Goal: Information Seeking & Learning: Learn about a topic

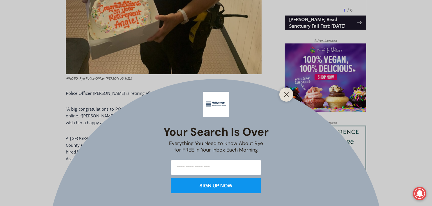
scroll to position [426, 0]
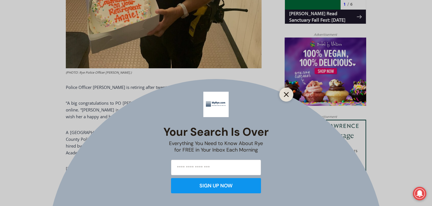
click at [288, 95] on icon "Close" at bounding box center [286, 94] width 5 height 5
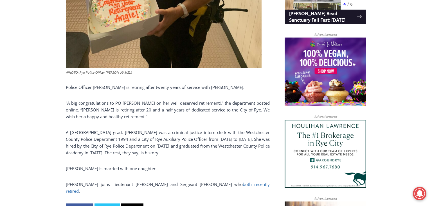
click at [222, 185] on link "both recently retired" at bounding box center [168, 187] width 204 height 12
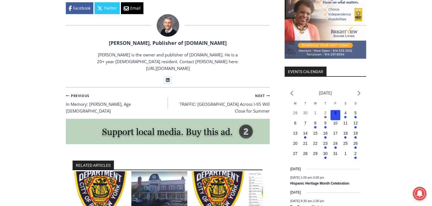
scroll to position [689, 0]
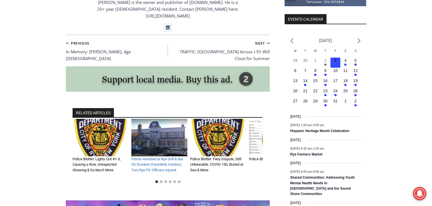
click at [151, 157] on link "Patron Arrested at Rye Grill & Bar for Drunken Disorderly Conduct, Two Rye PD O…" at bounding box center [157, 164] width 52 height 15
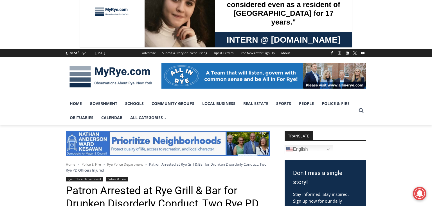
scroll to position [30, 0]
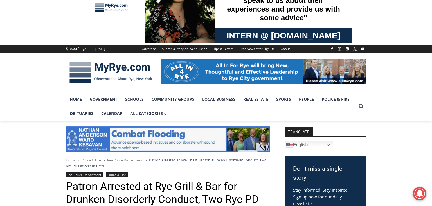
click at [331, 102] on link "Police & Fire" at bounding box center [336, 99] width 36 height 14
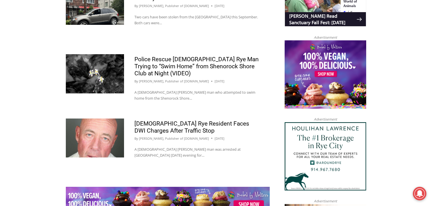
scroll to position [581, 0]
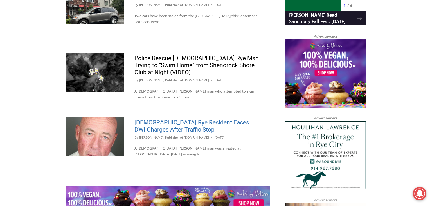
click at [181, 126] on link "56-Year-Old Rye Resident Faces DWI Charges After Traffic Stop" at bounding box center [192, 126] width 115 height 14
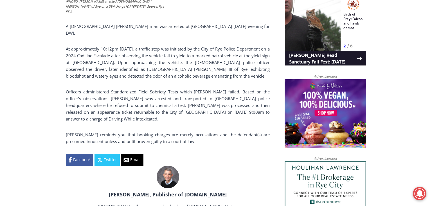
scroll to position [383, 0]
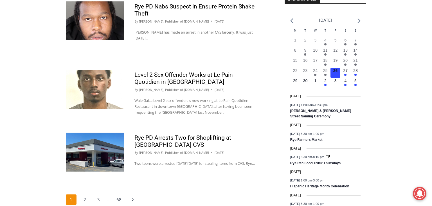
scroll to position [867, 0]
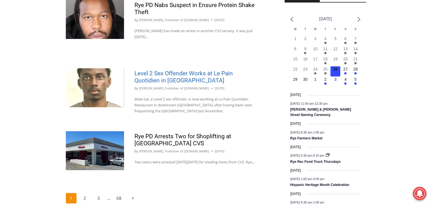
click at [217, 71] on link "Level 2 Sex Offender Works at Le Pain Quotidien in Rye" at bounding box center [184, 77] width 99 height 14
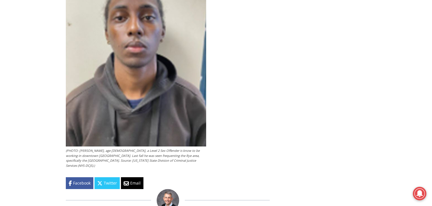
scroll to position [1153, 0]
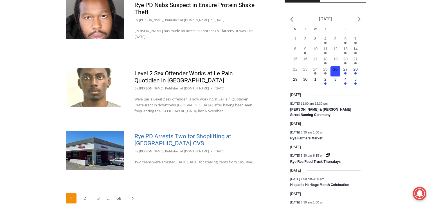
click at [189, 135] on link "Rye PD Arrests Two for Shoplifting at [GEOGRAPHIC_DATA] CVS" at bounding box center [183, 140] width 97 height 14
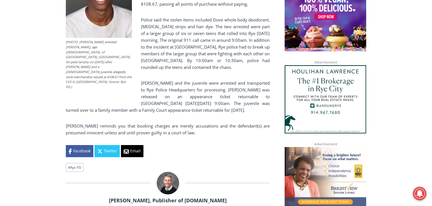
scroll to position [484, 0]
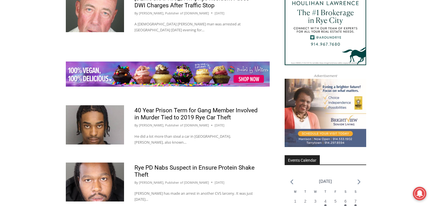
scroll to position [715, 0]
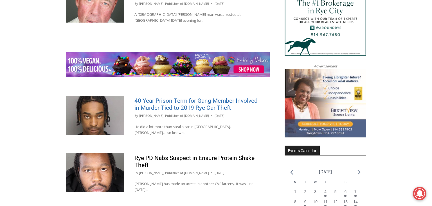
click at [170, 106] on link "40 Year Prison Term for Gang Member Involved in Murder Tied to 2019 Rye Car The…" at bounding box center [196, 104] width 123 height 14
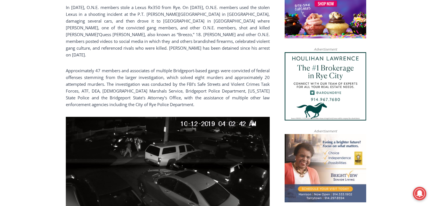
scroll to position [679, 0]
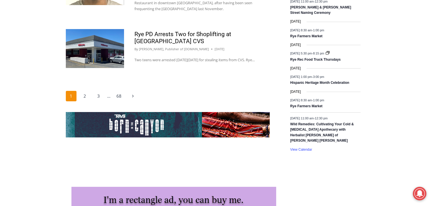
scroll to position [962, 0]
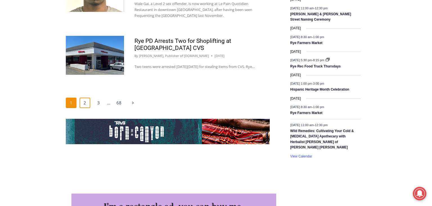
click at [86, 108] on link "2" at bounding box center [85, 102] width 11 height 11
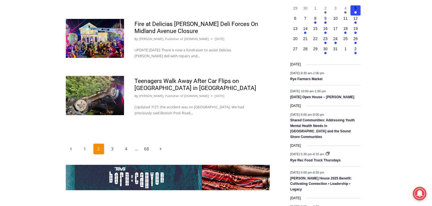
scroll to position [901, 0]
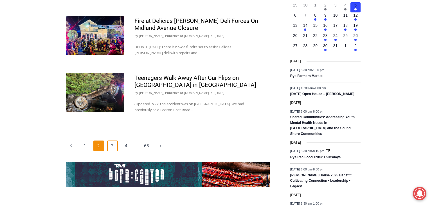
click at [111, 151] on link "3" at bounding box center [112, 145] width 11 height 11
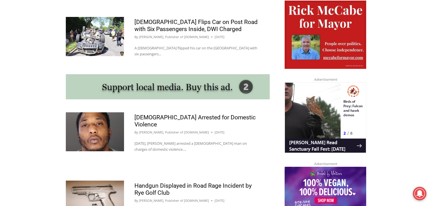
scroll to position [458, 0]
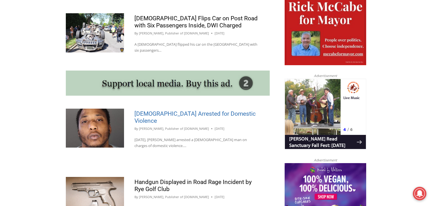
click at [204, 110] on link "[DEMOGRAPHIC_DATA] Arrested for Domestic Violence" at bounding box center [195, 117] width 121 height 14
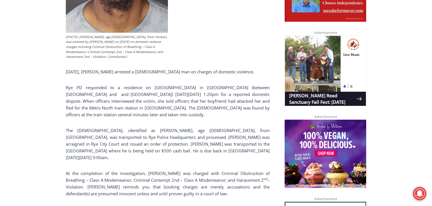
scroll to position [345, 0]
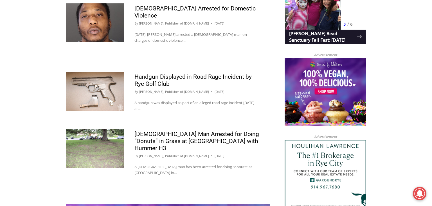
scroll to position [559, 0]
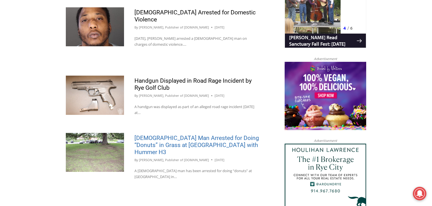
click at [206, 134] on link "[DEMOGRAPHIC_DATA] Man Arrested for Doing “Donuts” in Grass at [GEOGRAPHIC_DATA…" at bounding box center [197, 144] width 125 height 21
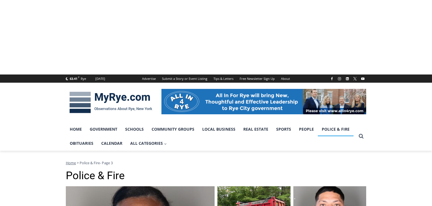
scroll to position [559, 0]
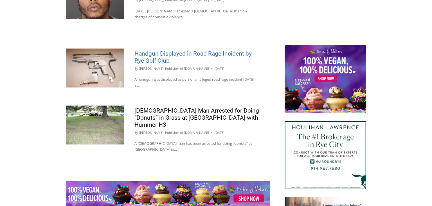
click at [169, 64] on link "Handgun Displayed in Road Rage Incident by Rye Golf Club" at bounding box center [193, 57] width 117 height 14
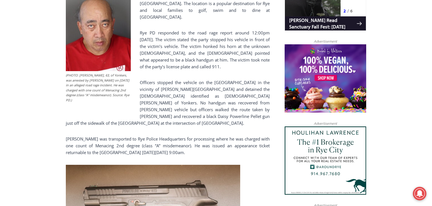
scroll to position [416, 0]
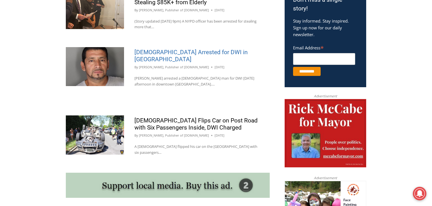
click at [157, 54] on link "45 Year Old Arrested for DWI in Downtown Rye" at bounding box center [191, 56] width 113 height 14
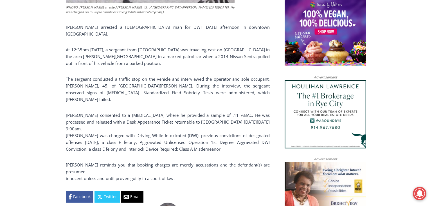
scroll to position [466, 0]
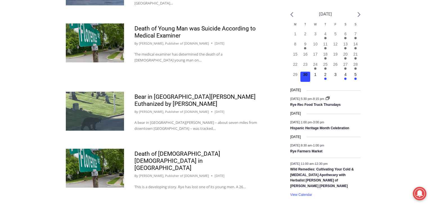
scroll to position [905, 0]
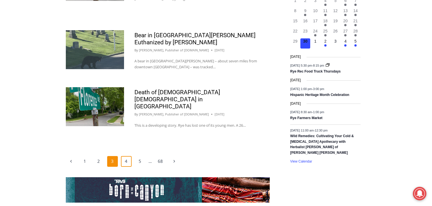
click at [128, 156] on link "4" at bounding box center [126, 161] width 11 height 11
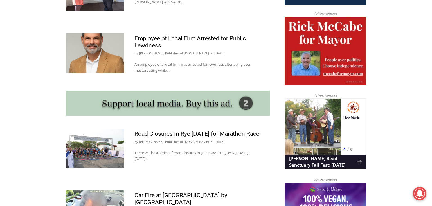
scroll to position [435, 0]
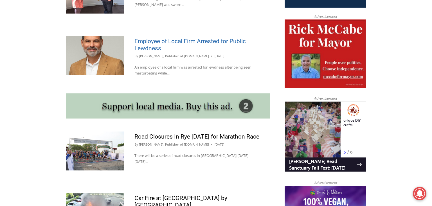
click at [161, 38] on link "Employee of Local Firm Arrested for Public Lewdness" at bounding box center [191, 45] width 112 height 14
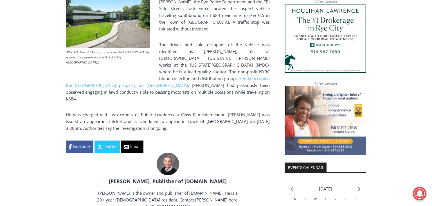
scroll to position [553, 0]
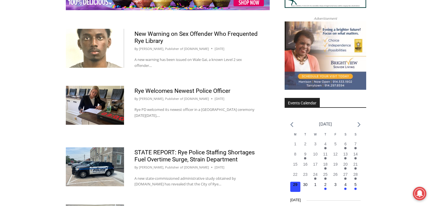
scroll to position [761, 0]
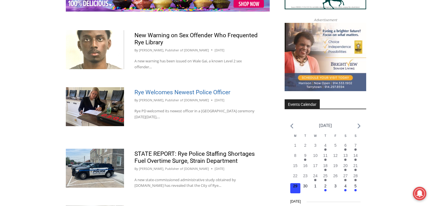
click at [204, 90] on link "Rye Welcomes Newest Police Officer" at bounding box center [183, 92] width 96 height 7
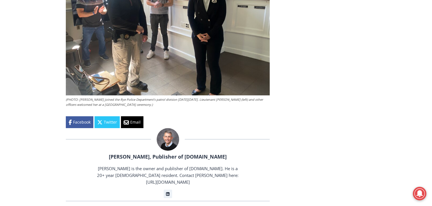
scroll to position [1246, 0]
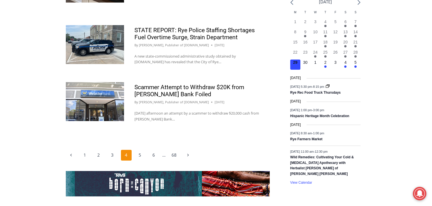
scroll to position [882, 0]
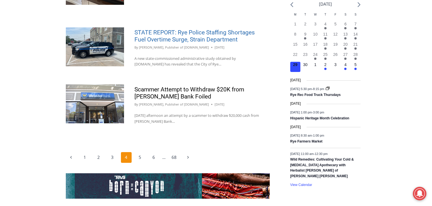
click at [195, 30] on link "STATE REPORT: Rye Police Staffing Shortages Fuel Overtime Surge, Strain Departm…" at bounding box center [195, 36] width 121 height 14
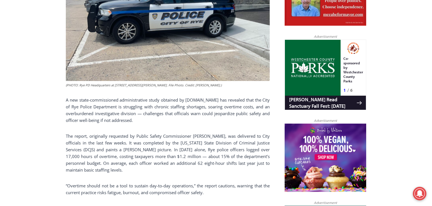
scroll to position [342, 0]
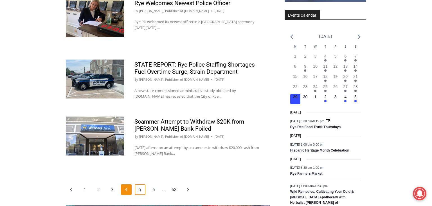
click at [139, 186] on link "5" at bounding box center [140, 189] width 11 height 11
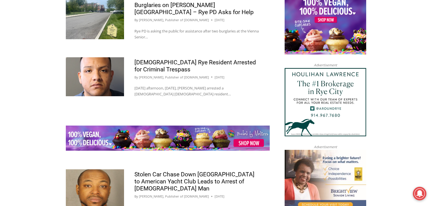
scroll to position [642, 0]
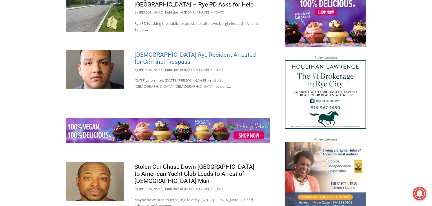
click at [146, 51] on link "[DEMOGRAPHIC_DATA] Rye Resident Arrested for Criminal Trespass" at bounding box center [196, 58] width 122 height 14
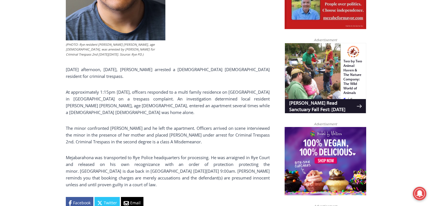
scroll to position [340, 0]
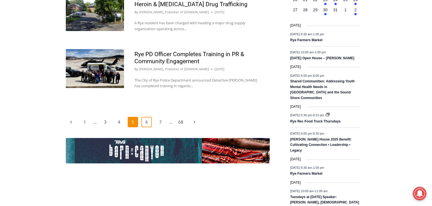
click at [147, 117] on link "6" at bounding box center [147, 122] width 11 height 11
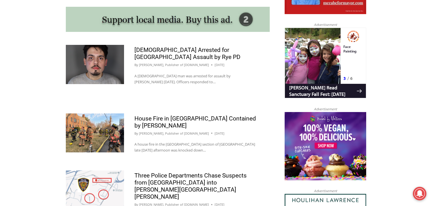
scroll to position [525, 0]
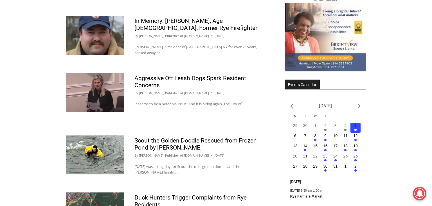
scroll to position [872, 0]
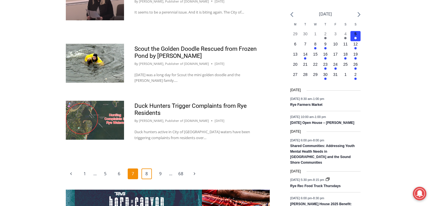
click at [150, 168] on link "8" at bounding box center [147, 173] width 11 height 11
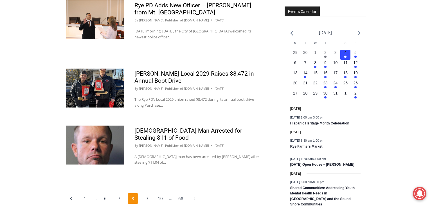
scroll to position [855, 0]
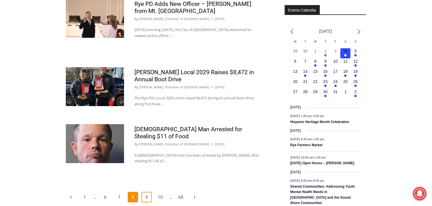
click at [150, 191] on link "9" at bounding box center [147, 196] width 11 height 11
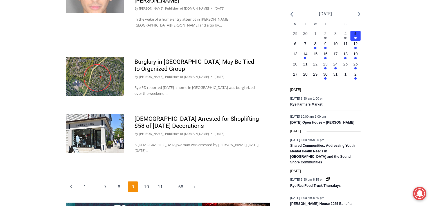
scroll to position [874, 0]
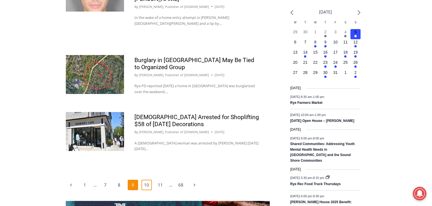
click at [144, 179] on link "10" at bounding box center [147, 184] width 11 height 11
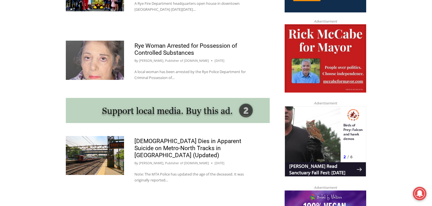
scroll to position [424, 0]
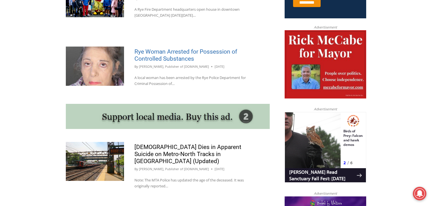
click at [171, 53] on link "Rye Woman Arrested for Possession of Controlled Substances" at bounding box center [186, 55] width 103 height 14
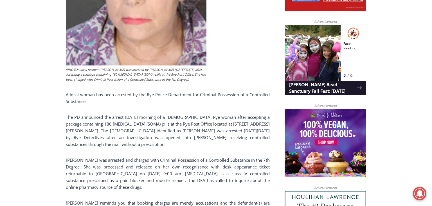
scroll to position [352, 0]
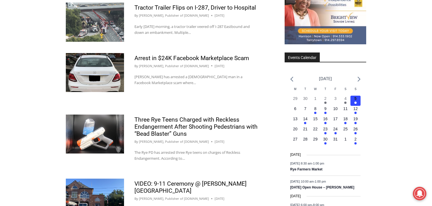
scroll to position [858, 0]
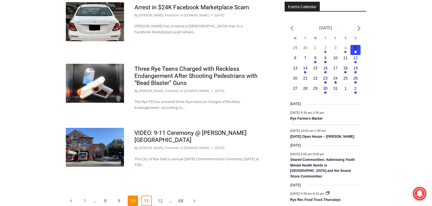
click at [146, 195] on link "11" at bounding box center [147, 200] width 11 height 11
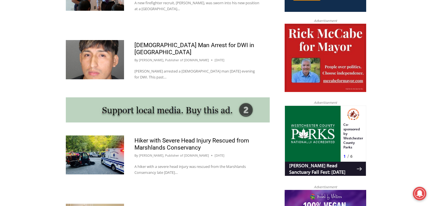
scroll to position [428, 0]
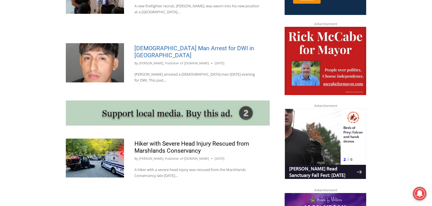
click at [240, 45] on link "[DEMOGRAPHIC_DATA] Man Arrest for DWI in [GEOGRAPHIC_DATA]" at bounding box center [195, 52] width 120 height 14
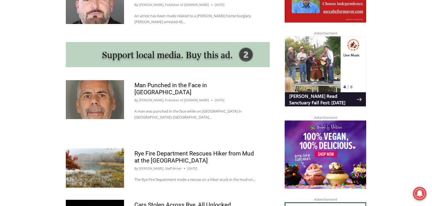
scroll to position [496, 0]
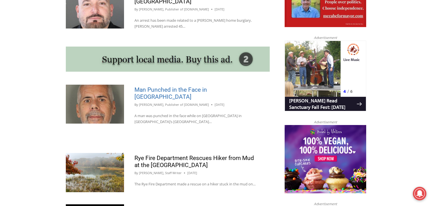
click at [207, 86] on link "Man Punched in the Face in Indian Village" at bounding box center [171, 93] width 73 height 14
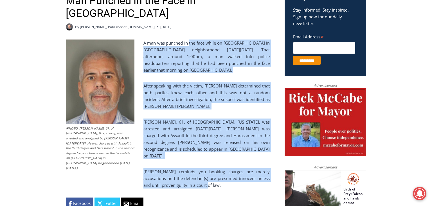
click at [235, 163] on div "(PHOTO: [PERSON_NAME], 61, of [GEOGRAPHIC_DATA], [US_STATE], was arrested and a…" at bounding box center [168, 124] width 204 height 170
click at [235, 168] on p "Rye PD reminds you booking charges are merely accusations and the defendant(s) …" at bounding box center [168, 178] width 204 height 20
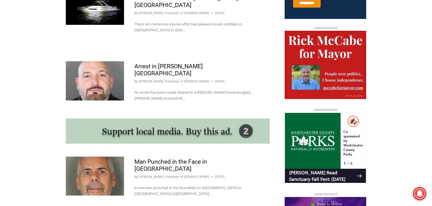
scroll to position [421, 0]
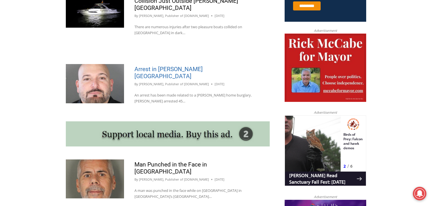
click at [159, 66] on link "Arrest in [PERSON_NAME][GEOGRAPHIC_DATA]" at bounding box center [169, 73] width 68 height 14
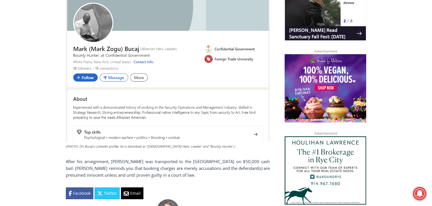
scroll to position [411, 0]
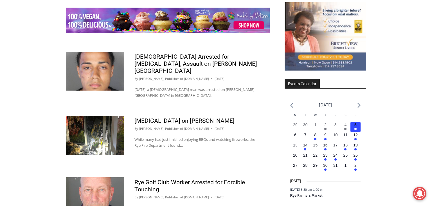
scroll to position [828, 0]
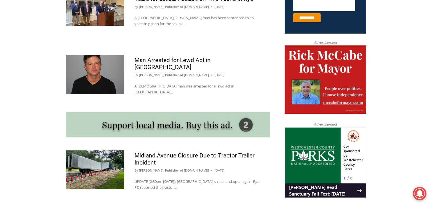
scroll to position [400, 0]
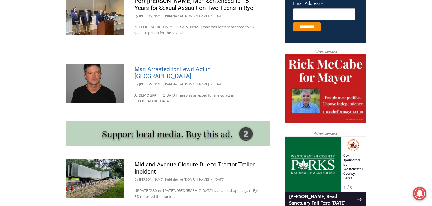
click at [204, 70] on link "Man Arrested for Lewd Act in [GEOGRAPHIC_DATA]" at bounding box center [173, 73] width 76 height 14
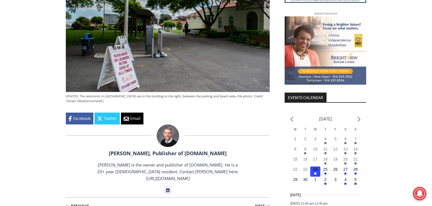
scroll to position [608, 0]
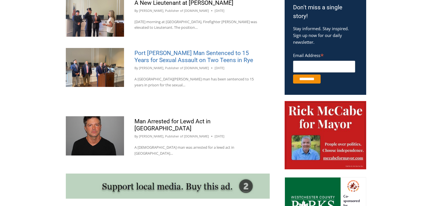
click at [182, 60] on link "Port [PERSON_NAME] Man Sentenced to 15 Years for Sexual Assault on Two Teens in…" at bounding box center [194, 57] width 119 height 14
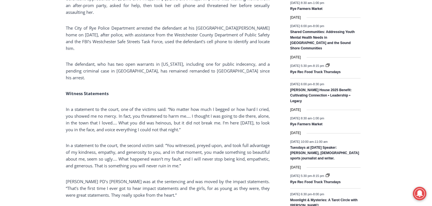
scroll to position [838, 0]
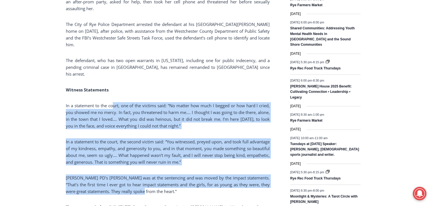
drag, startPoint x: 113, startPoint y: 46, endPoint x: 221, endPoint y: 132, distance: 138.2
click at [221, 174] on p "Rye PD’s Anfuso was at the sentencing and was moved by the impact statements. “…" at bounding box center [168, 184] width 204 height 20
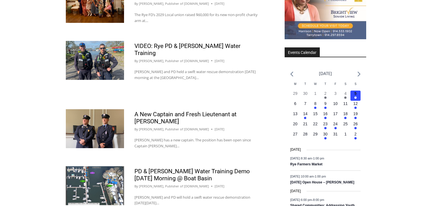
scroll to position [877, 0]
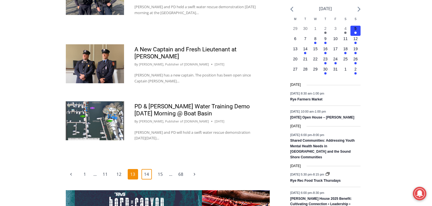
click at [149, 169] on link "14" at bounding box center [147, 174] width 11 height 11
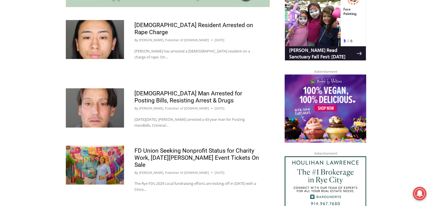
scroll to position [547, 0]
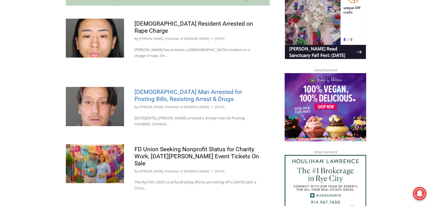
click at [167, 88] on link "[DEMOGRAPHIC_DATA] Man Arrested for Posting Bills, Resisting Arrest & Drugs" at bounding box center [189, 95] width 108 height 14
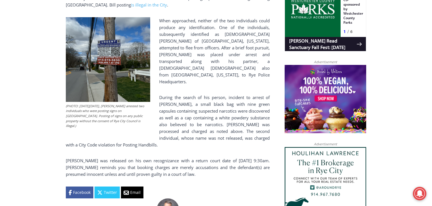
scroll to position [402, 0]
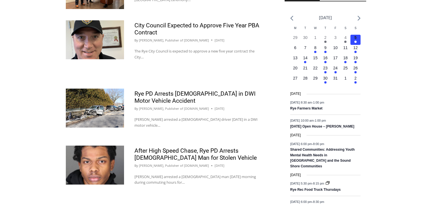
scroll to position [843, 0]
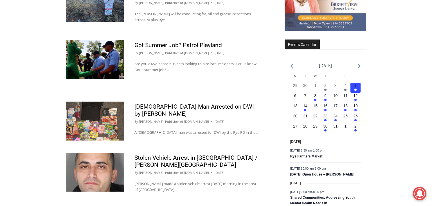
scroll to position [888, 0]
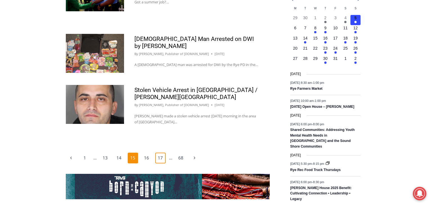
click at [160, 152] on link "17" at bounding box center [160, 157] width 11 height 11
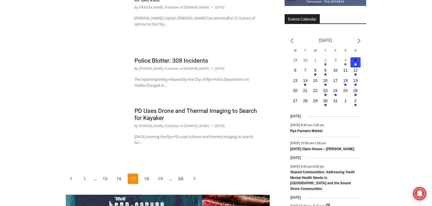
scroll to position [858, 0]
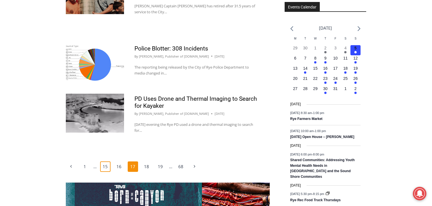
click at [107, 167] on link "15" at bounding box center [105, 166] width 11 height 11
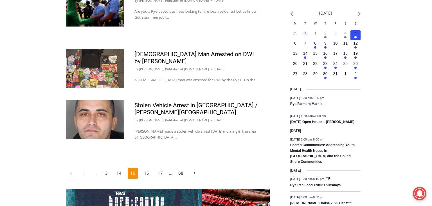
scroll to position [867, 0]
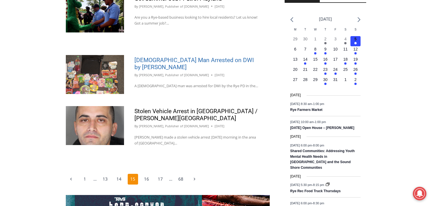
click at [215, 57] on link "[DEMOGRAPHIC_DATA] Man Arrested on DWI by [PERSON_NAME]" at bounding box center [195, 64] width 120 height 14
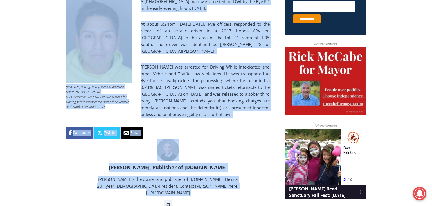
scroll to position [258, 0]
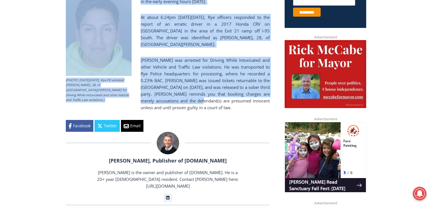
drag, startPoint x: 165, startPoint y: 190, endPoint x: 195, endPoint y: 103, distance: 92.2
click at [195, 103] on div "Home > Police & Fire > Rye Police Department > [DEMOGRAPHIC_DATA] Man Arrested …" at bounding box center [168, 30] width 204 height 202
click at [195, 103] on p "[PERSON_NAME] was arrested for Driving While Intoxicated and other Vehicle and …" at bounding box center [168, 84] width 204 height 54
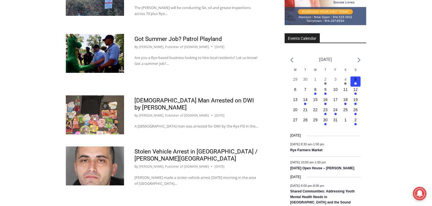
scroll to position [830, 0]
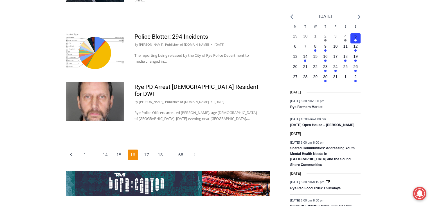
scroll to position [880, 0]
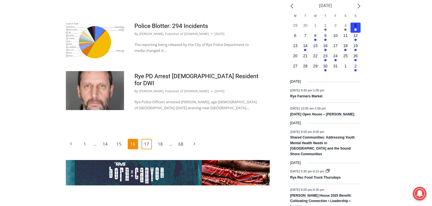
click at [147, 139] on link "17" at bounding box center [147, 144] width 11 height 11
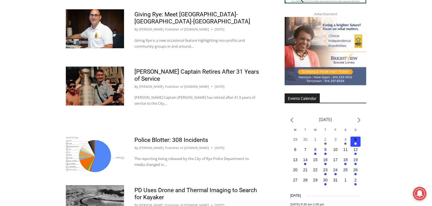
scroll to position [833, 0]
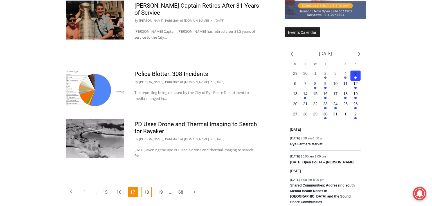
click at [148, 193] on link "18" at bounding box center [147, 191] width 11 height 11
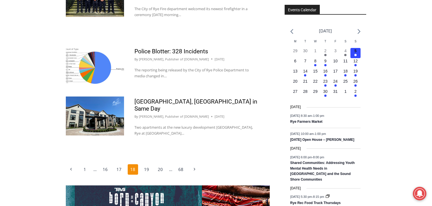
scroll to position [867, 0]
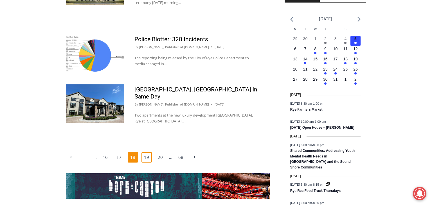
click at [149, 152] on link "19" at bounding box center [147, 157] width 11 height 11
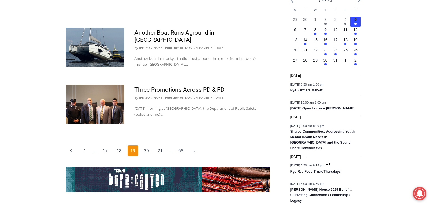
scroll to position [885, 0]
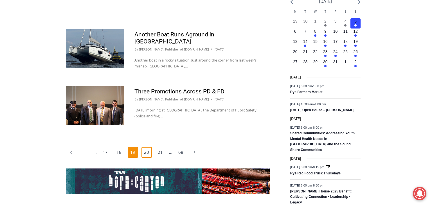
click at [148, 147] on link "20" at bounding box center [147, 152] width 11 height 11
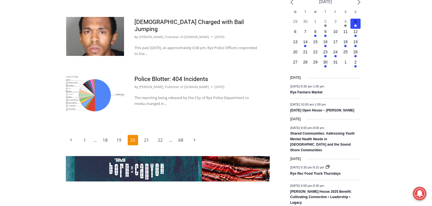
scroll to position [887, 0]
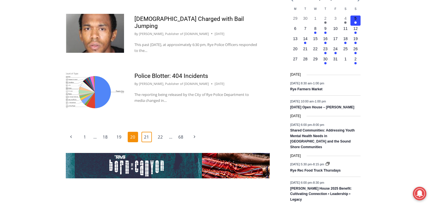
click at [148, 133] on link "21" at bounding box center [147, 136] width 11 height 11
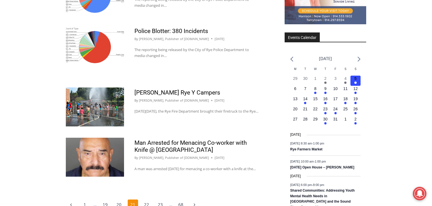
scroll to position [829, 0]
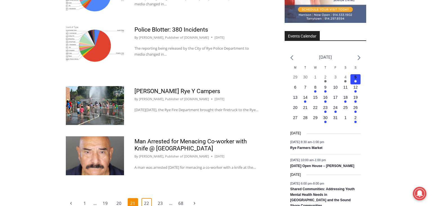
click at [147, 200] on link "22" at bounding box center [147, 203] width 11 height 11
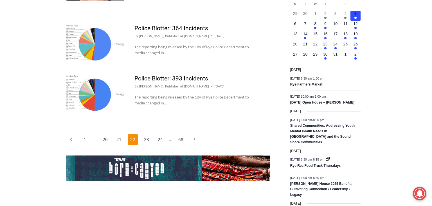
scroll to position [898, 0]
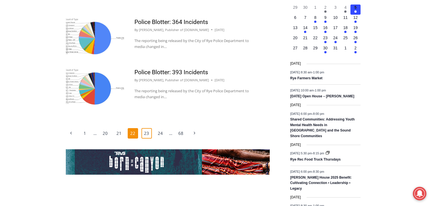
click at [150, 128] on link "23" at bounding box center [147, 133] width 11 height 11
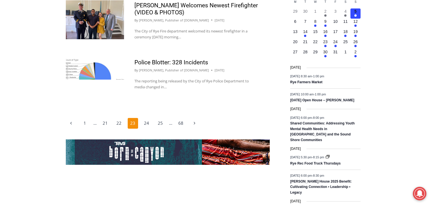
scroll to position [890, 0]
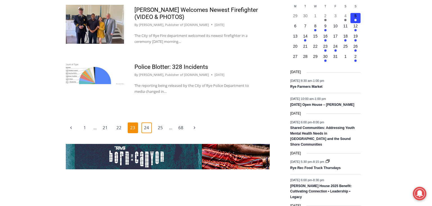
click at [147, 122] on link "24" at bounding box center [147, 127] width 11 height 11
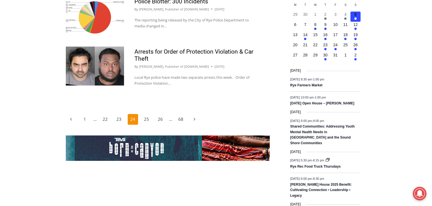
scroll to position [889, 0]
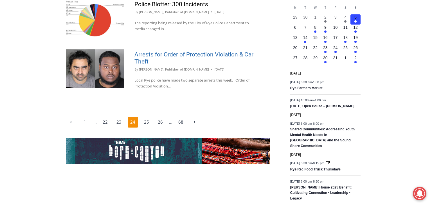
click at [203, 55] on link "Arrests for Order of Protection Violation & Car Theft" at bounding box center [194, 58] width 119 height 14
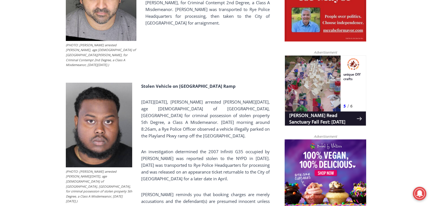
scroll to position [356, 0]
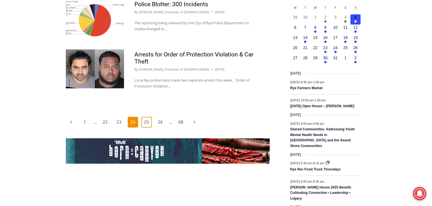
click at [146, 123] on link "25" at bounding box center [147, 122] width 11 height 11
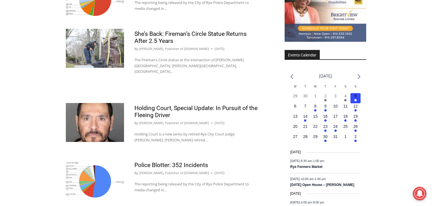
scroll to position [813, 0]
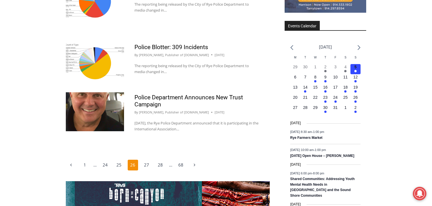
scroll to position [842, 0]
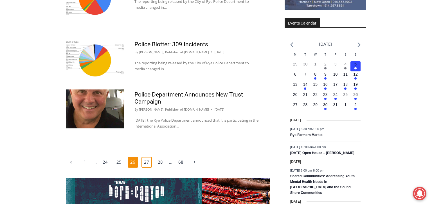
click at [147, 162] on link "27" at bounding box center [147, 162] width 11 height 11
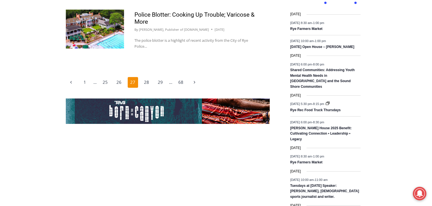
scroll to position [937, 0]
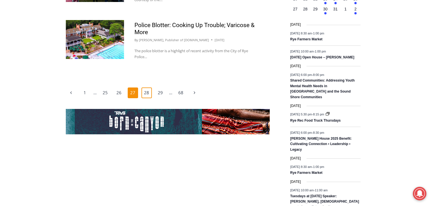
click at [149, 87] on link "28" at bounding box center [147, 92] width 11 height 11
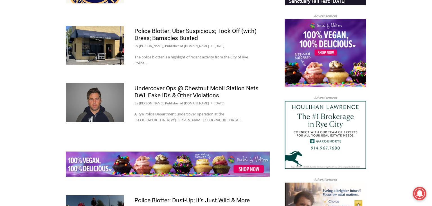
scroll to position [666, 0]
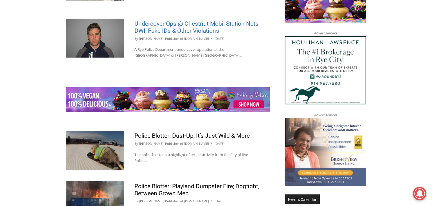
click at [165, 26] on link "Undercover Ops @ Chestnut Mobil Station Nets DWI, Fake IDs & Other Violations" at bounding box center [197, 27] width 124 height 14
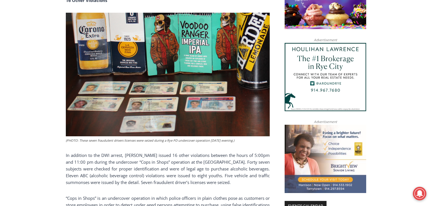
scroll to position [498, 0]
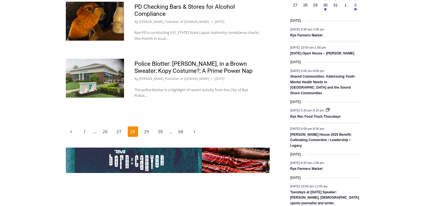
scroll to position [916, 0]
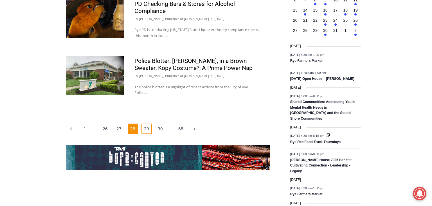
click at [145, 130] on link "29" at bounding box center [147, 128] width 11 height 11
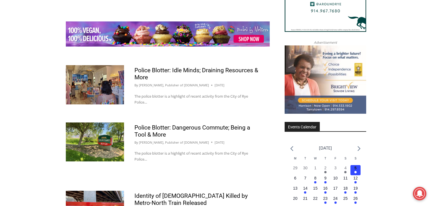
scroll to position [918, 0]
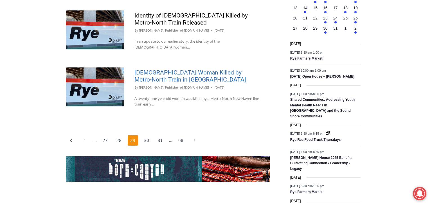
click at [205, 69] on link "[DEMOGRAPHIC_DATA] Woman Killed by Metro-North Train in [GEOGRAPHIC_DATA]" at bounding box center [191, 76] width 112 height 14
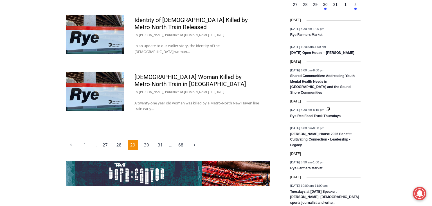
scroll to position [906, 0]
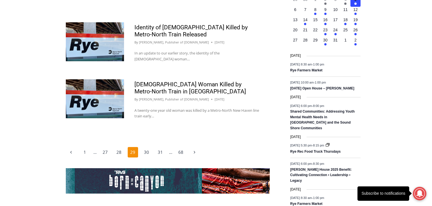
click at [197, 24] on h2 "Identity of [DEMOGRAPHIC_DATA] Killed by Metro-North Train Released" at bounding box center [197, 31] width 125 height 14
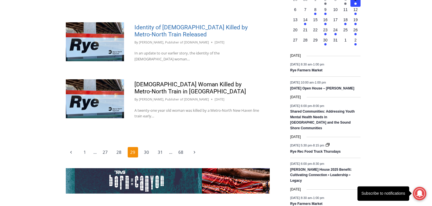
click at [196, 24] on link "Identity of [DEMOGRAPHIC_DATA] Killed by Metro-North Train Released" at bounding box center [191, 31] width 113 height 14
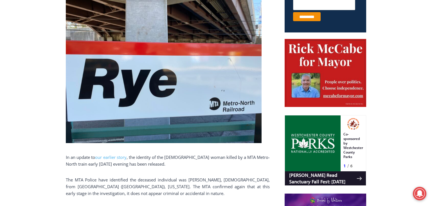
scroll to position [307, 0]
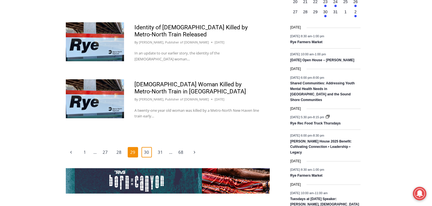
click at [145, 147] on link "30" at bounding box center [147, 152] width 11 height 11
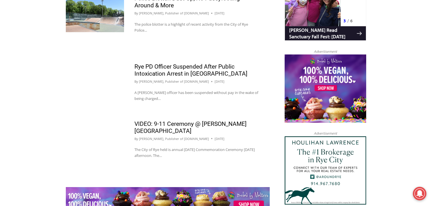
scroll to position [563, 0]
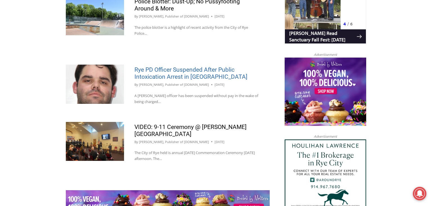
click at [198, 74] on link "Rye PD Officer Suspended After Public Intoxication Arrest in Nashville" at bounding box center [191, 73] width 113 height 14
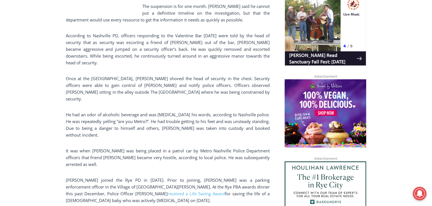
scroll to position [387, 0]
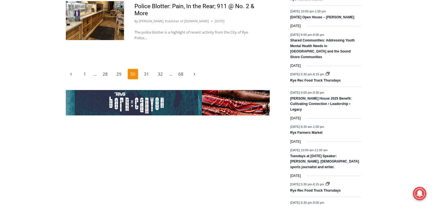
scroll to position [988, 0]
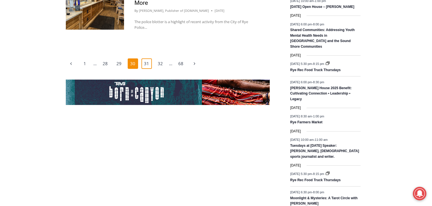
click at [146, 58] on link "31" at bounding box center [147, 63] width 11 height 11
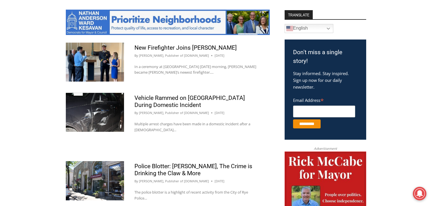
scroll to position [305, 0]
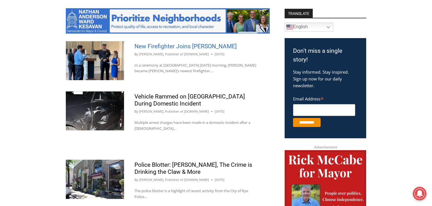
click at [180, 48] on link "New Firefighter Joins Rye FD" at bounding box center [186, 46] width 102 height 7
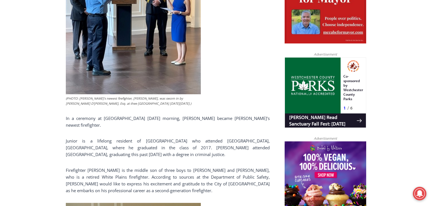
scroll to position [325, 0]
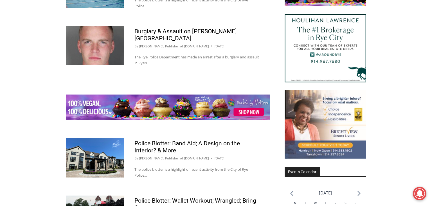
scroll to position [667, 0]
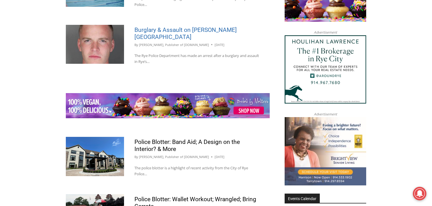
click at [175, 26] on link "Burglary & Assault on Milton Point" at bounding box center [186, 33] width 102 height 14
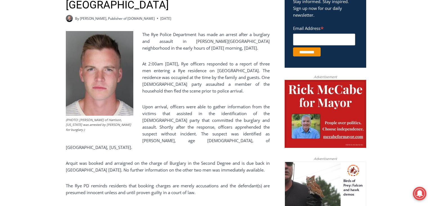
scroll to position [220, 0]
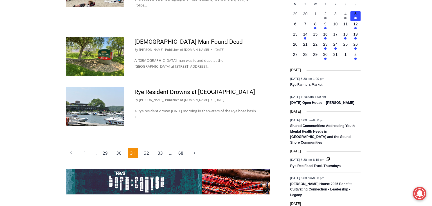
scroll to position [908, 0]
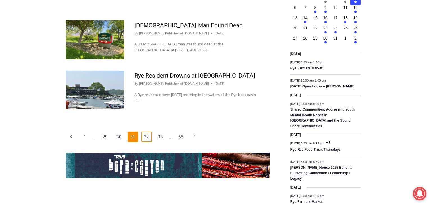
click at [144, 131] on link "32" at bounding box center [147, 136] width 11 height 11
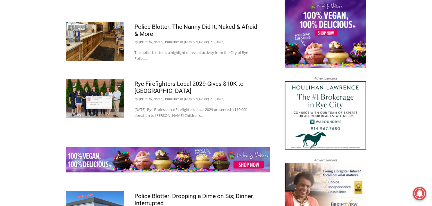
scroll to position [924, 0]
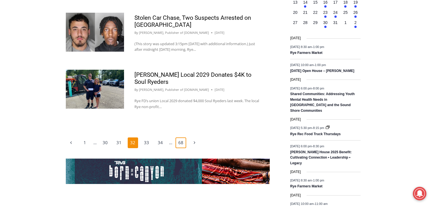
click at [181, 139] on link "68" at bounding box center [181, 142] width 11 height 11
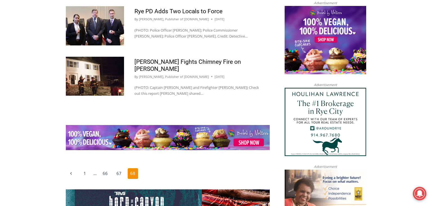
scroll to position [621, 0]
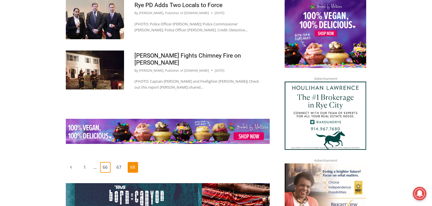
click at [107, 162] on link "66" at bounding box center [105, 167] width 11 height 11
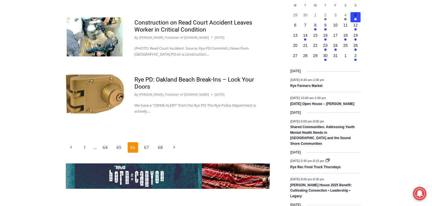
scroll to position [893, 0]
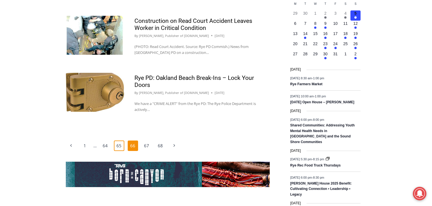
click at [120, 140] on link "65" at bounding box center [119, 145] width 11 height 11
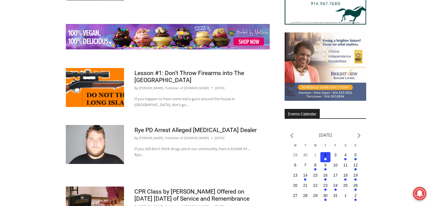
scroll to position [737, 0]
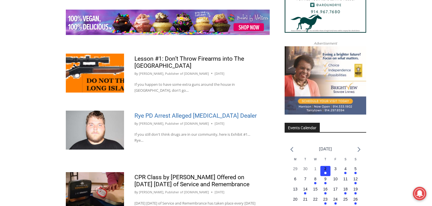
click at [227, 112] on link "Rye PD Arrest Alleged [MEDICAL_DATA] Dealer" at bounding box center [196, 115] width 122 height 7
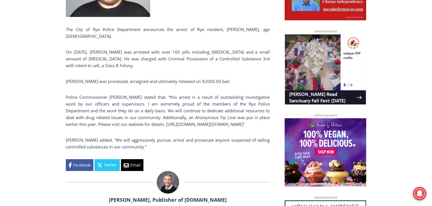
scroll to position [348, 0]
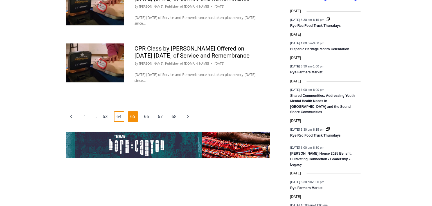
scroll to position [737, 0]
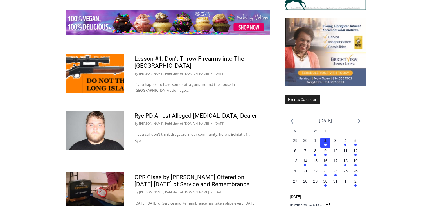
click at [118, 119] on img at bounding box center [95, 129] width 58 height 39
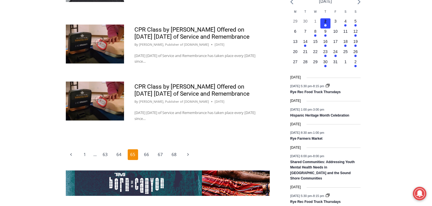
scroll to position [901, 0]
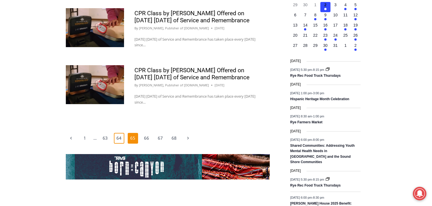
click at [117, 137] on link "64" at bounding box center [119, 138] width 11 height 11
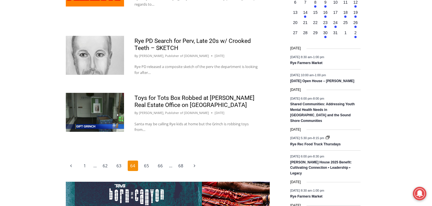
scroll to position [918, 0]
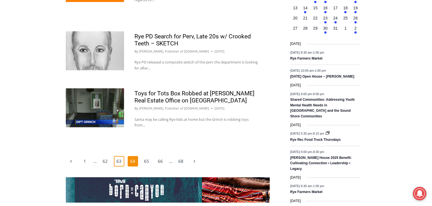
click at [122, 156] on link "63" at bounding box center [119, 161] width 11 height 11
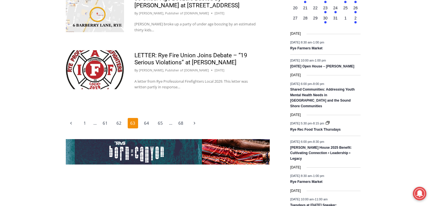
scroll to position [927, 0]
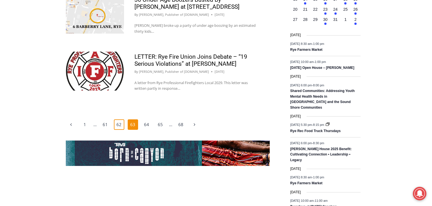
click at [117, 119] on link "62" at bounding box center [119, 124] width 11 height 11
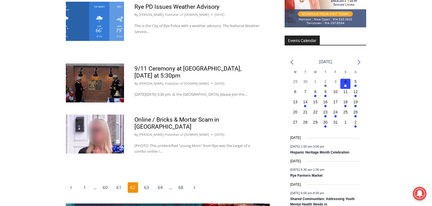
scroll to position [826, 0]
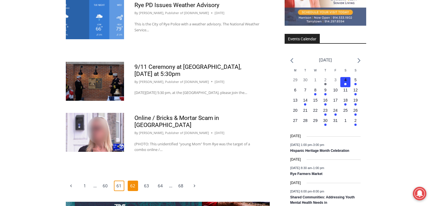
click at [119, 186] on link "61" at bounding box center [119, 185] width 11 height 11
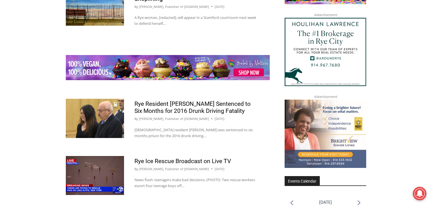
scroll to position [690, 0]
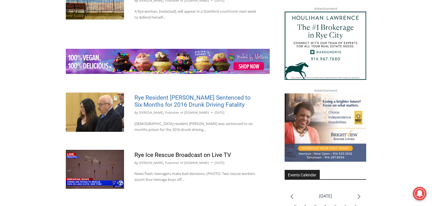
click at [211, 94] on link "Rye Resident Emma Fox Sentenced to Six Months for 2016 Drunk Driving Fatality" at bounding box center [193, 101] width 116 height 14
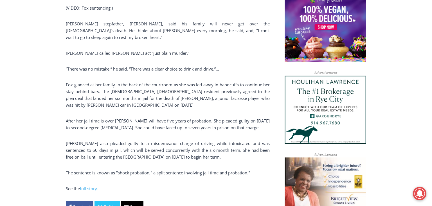
scroll to position [471, 0]
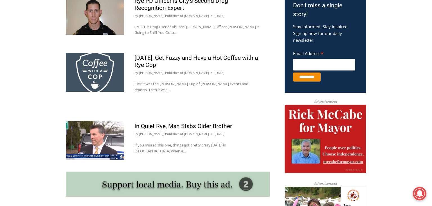
scroll to position [347, 0]
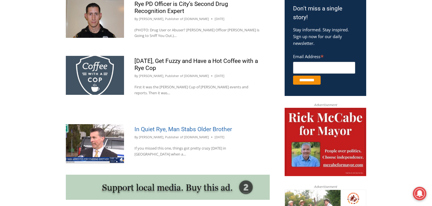
click at [173, 129] on link "In Quiet Rye, Man Stabs Older Brother" at bounding box center [184, 129] width 98 height 7
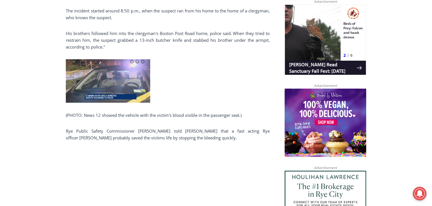
scroll to position [377, 0]
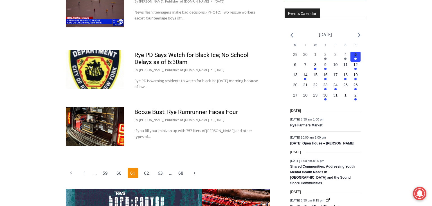
scroll to position [850, 0]
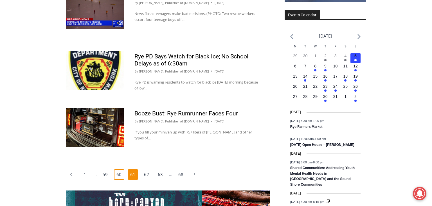
click at [118, 169] on link "60" at bounding box center [119, 174] width 11 height 11
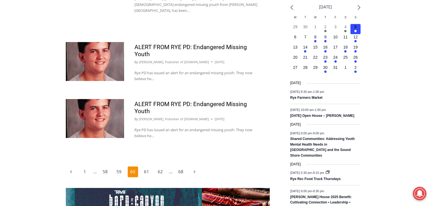
scroll to position [896, 0]
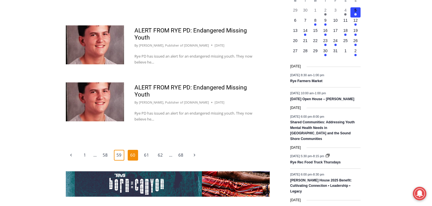
click at [119, 150] on link "59" at bounding box center [119, 155] width 11 height 11
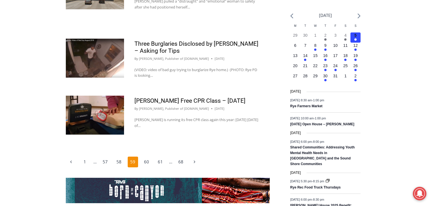
scroll to position [876, 0]
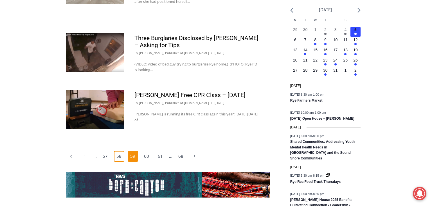
click at [120, 155] on link "58" at bounding box center [119, 156] width 11 height 11
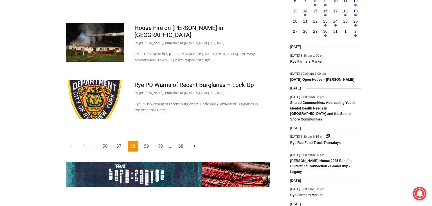
scroll to position [917, 0]
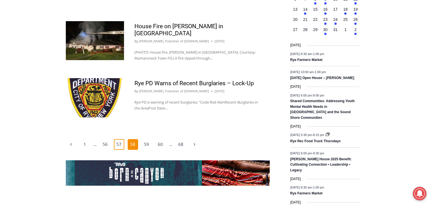
click at [120, 139] on link "57" at bounding box center [119, 144] width 11 height 11
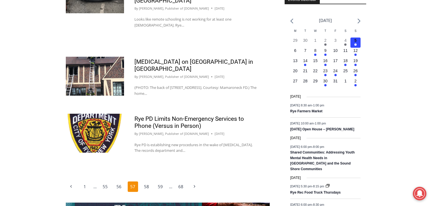
scroll to position [860, 0]
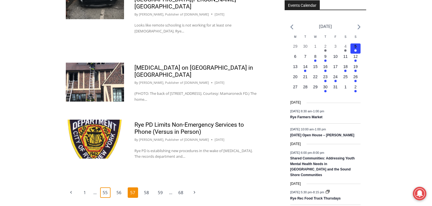
click at [108, 187] on link "55" at bounding box center [105, 192] width 11 height 11
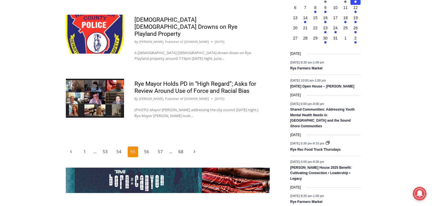
scroll to position [916, 0]
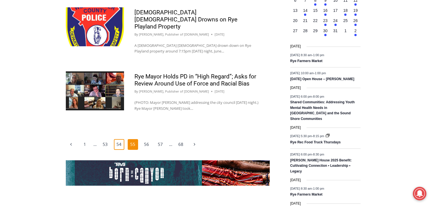
click at [119, 139] on link "54" at bounding box center [119, 144] width 11 height 11
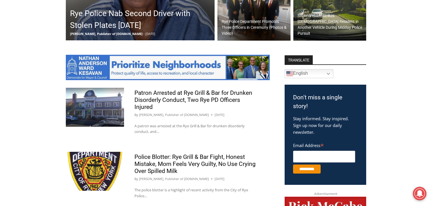
scroll to position [263, 0]
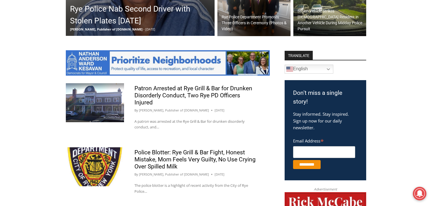
drag, startPoint x: 428, startPoint y: 59, endPoint x: 427, endPoint y: 66, distance: 7.6
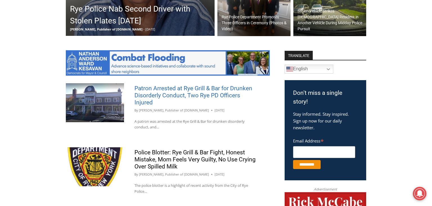
click at [181, 93] on link "Patron Arrested at Rye Grill & Bar for Drunken Disorderly Conduct, Two Rye PD O…" at bounding box center [194, 95] width 118 height 21
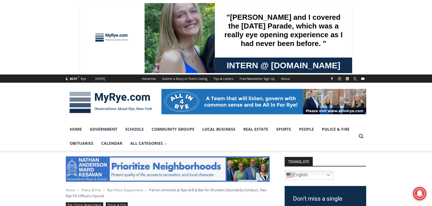
scroll to position [367, 0]
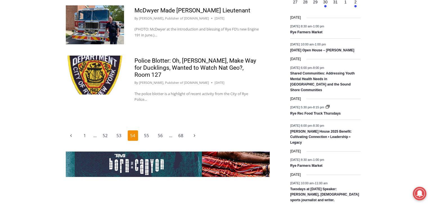
scroll to position [950, 0]
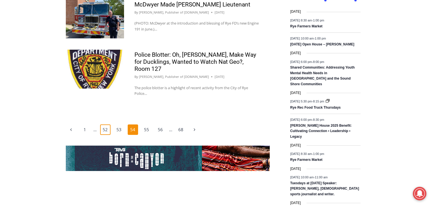
click at [103, 132] on link "52" at bounding box center [105, 129] width 11 height 11
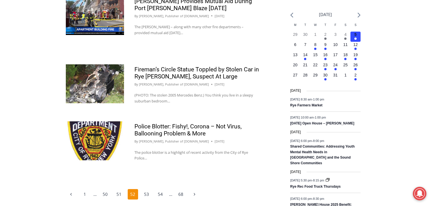
scroll to position [876, 0]
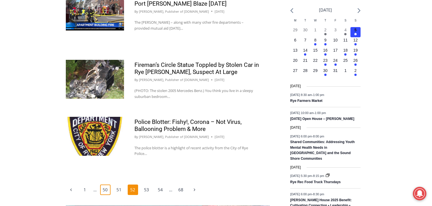
click at [108, 187] on link "50" at bounding box center [105, 189] width 11 height 11
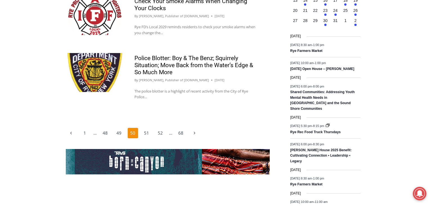
scroll to position [934, 0]
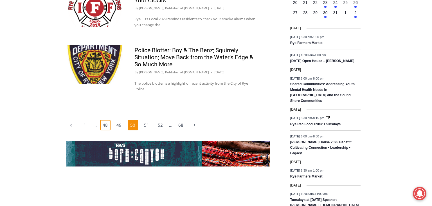
click at [105, 120] on link "48" at bounding box center [105, 125] width 11 height 11
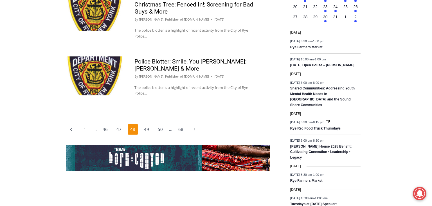
scroll to position [935, 0]
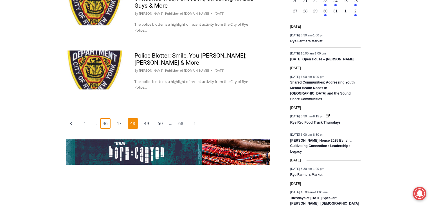
click at [104, 121] on link "46" at bounding box center [105, 123] width 11 height 11
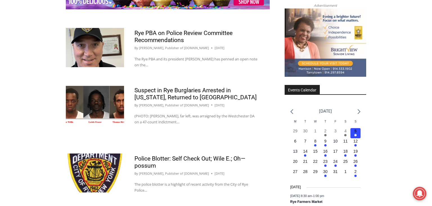
scroll to position [853, 0]
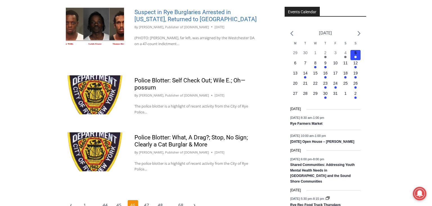
click at [183, 16] on link "Suspect in Rye Burglaries Arrested in [US_STATE], Returned to [GEOGRAPHIC_DATA]" at bounding box center [196, 16] width 122 height 14
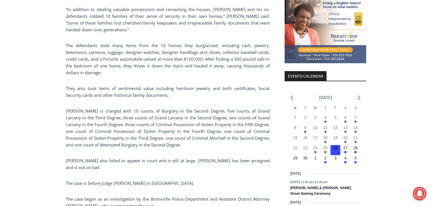
scroll to position [639, 0]
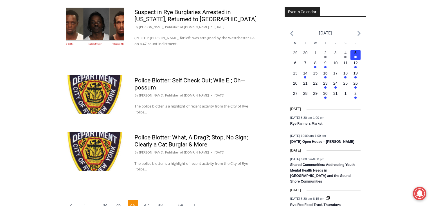
scroll to position [964, 0]
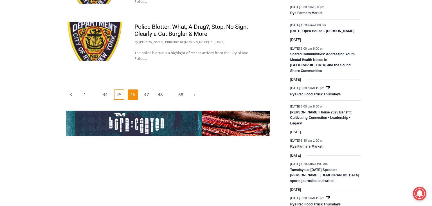
click at [118, 96] on link "45" at bounding box center [119, 94] width 11 height 11
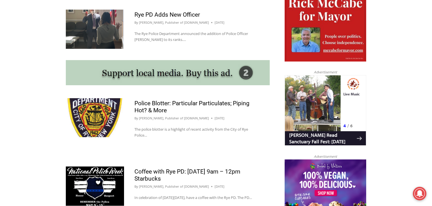
scroll to position [464, 0]
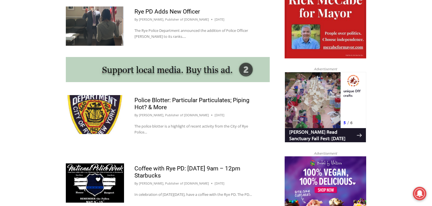
drag, startPoint x: 427, startPoint y: 90, endPoint x: 429, endPoint y: 107, distance: 17.5
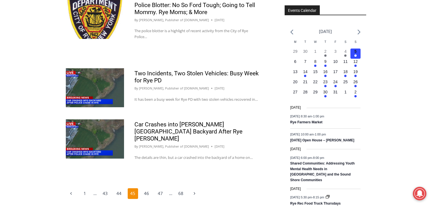
scroll to position [874, 0]
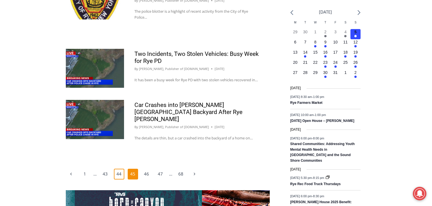
click at [114, 178] on link "44" at bounding box center [119, 173] width 11 height 11
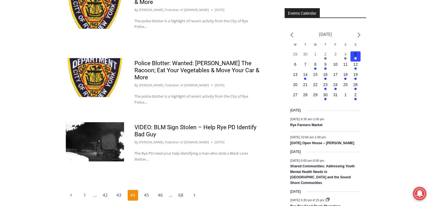
scroll to position [853, 0]
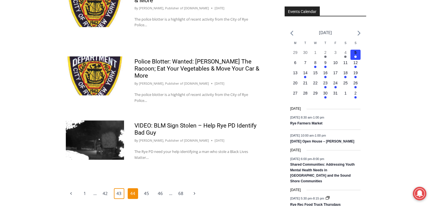
click at [120, 188] on link "43" at bounding box center [119, 193] width 11 height 11
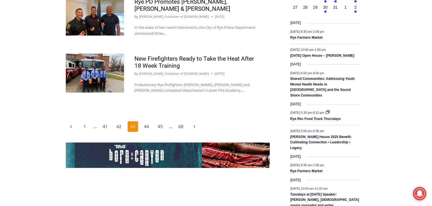
scroll to position [951, 0]
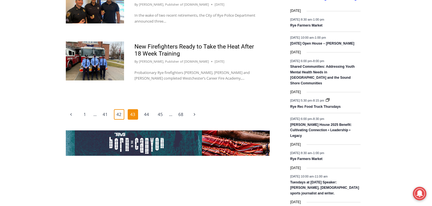
click at [121, 109] on link "42" at bounding box center [119, 114] width 11 height 11
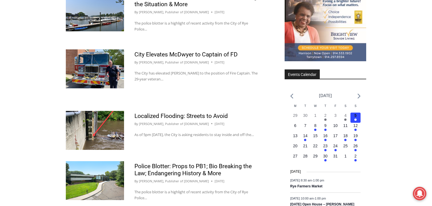
scroll to position [846, 0]
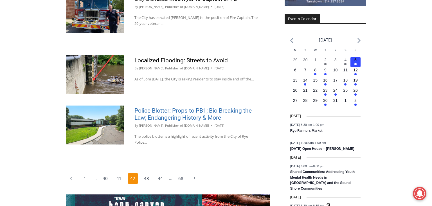
click at [184, 119] on link "Police Blotter: Props to PB1; Bio Breaking the Law; Endangering History & More" at bounding box center [193, 114] width 117 height 14
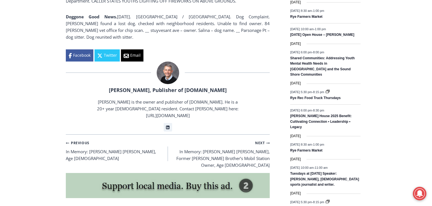
scroll to position [720, 0]
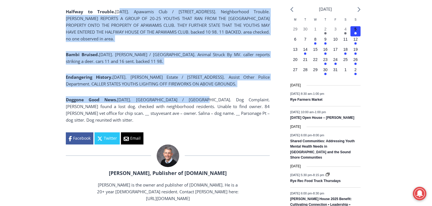
drag, startPoint x: 111, startPoint y: 118, endPoint x: 185, endPoint y: 101, distance: 76.0
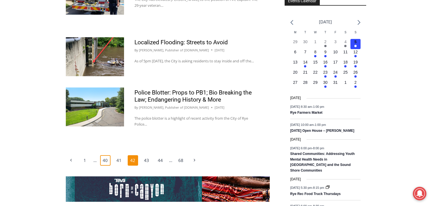
click at [107, 159] on link "40" at bounding box center [105, 160] width 11 height 11
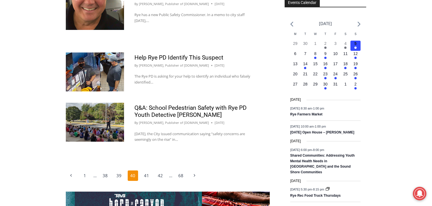
scroll to position [865, 0]
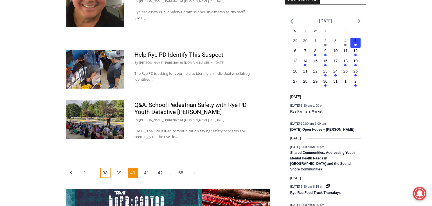
click at [101, 174] on link "38" at bounding box center [105, 172] width 11 height 11
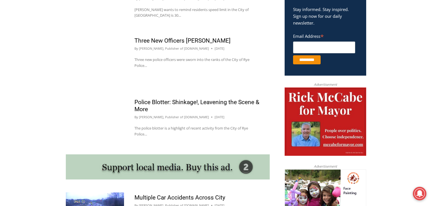
scroll to position [366, 0]
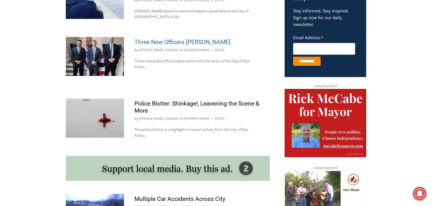
click at [206, 39] on link "Three New Officers [PERSON_NAME]" at bounding box center [183, 42] width 96 height 7
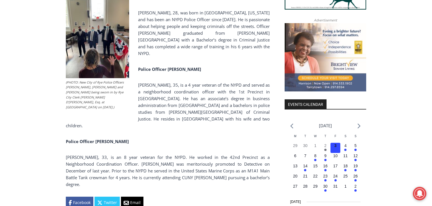
scroll to position [605, 0]
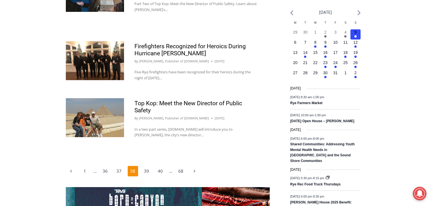
scroll to position [875, 0]
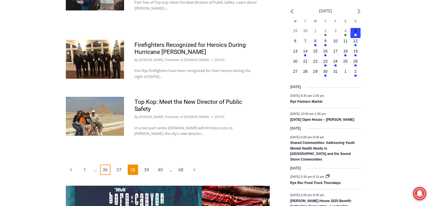
click at [109, 164] on link "36" at bounding box center [105, 169] width 11 height 11
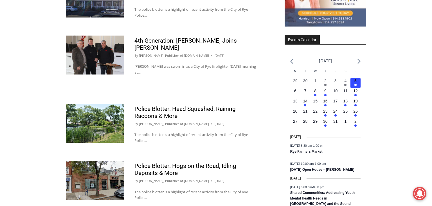
scroll to position [833, 0]
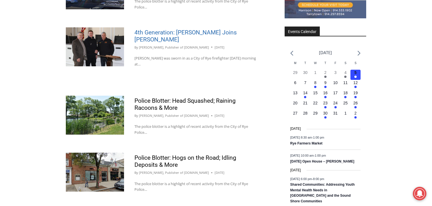
click at [197, 29] on link "4th Generation: Andrew Wood Joins Rye FD" at bounding box center [186, 36] width 102 height 14
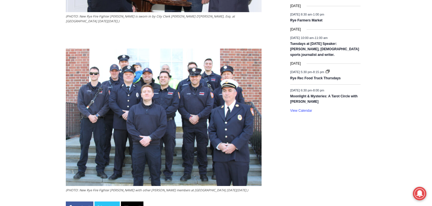
scroll to position [967, 0]
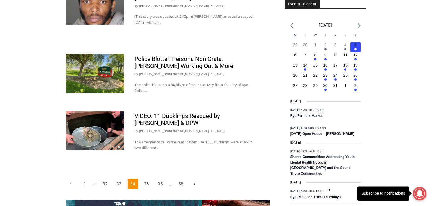
scroll to position [864, 0]
